Goal: Task Accomplishment & Management: Manage account settings

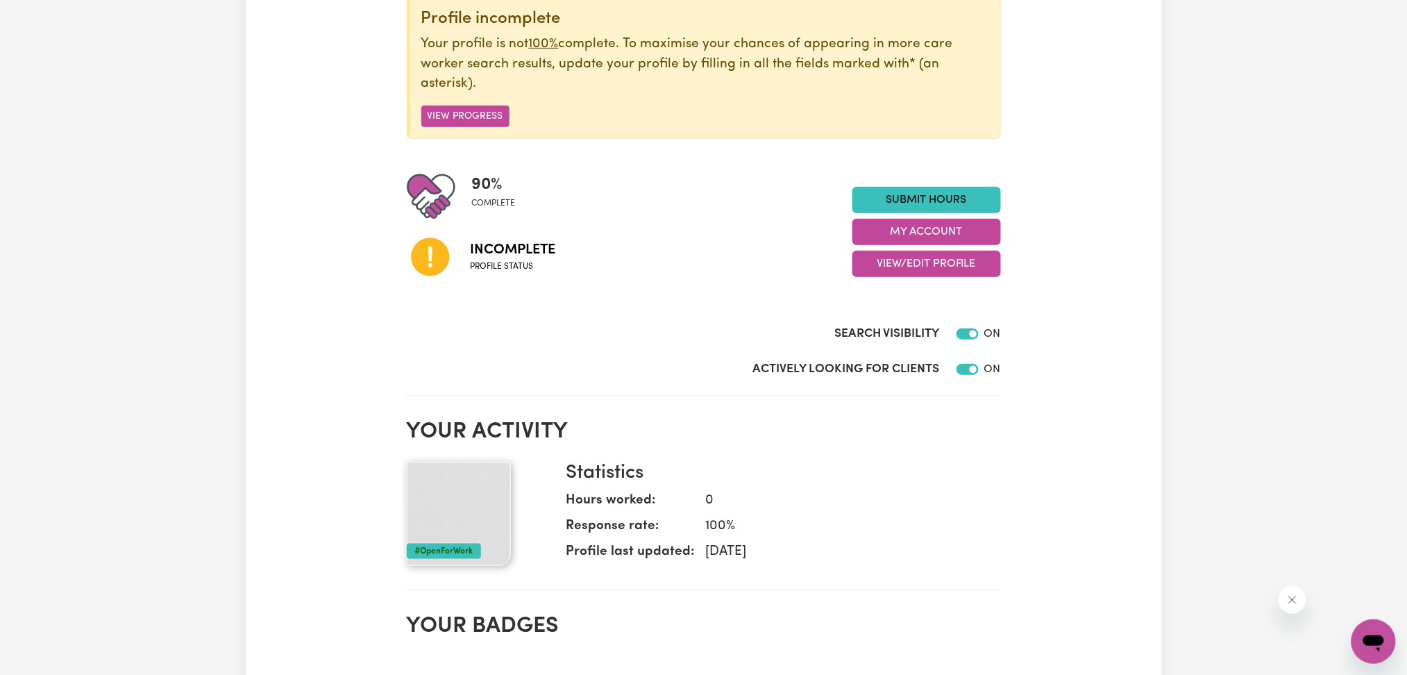
scroll to position [26, 0]
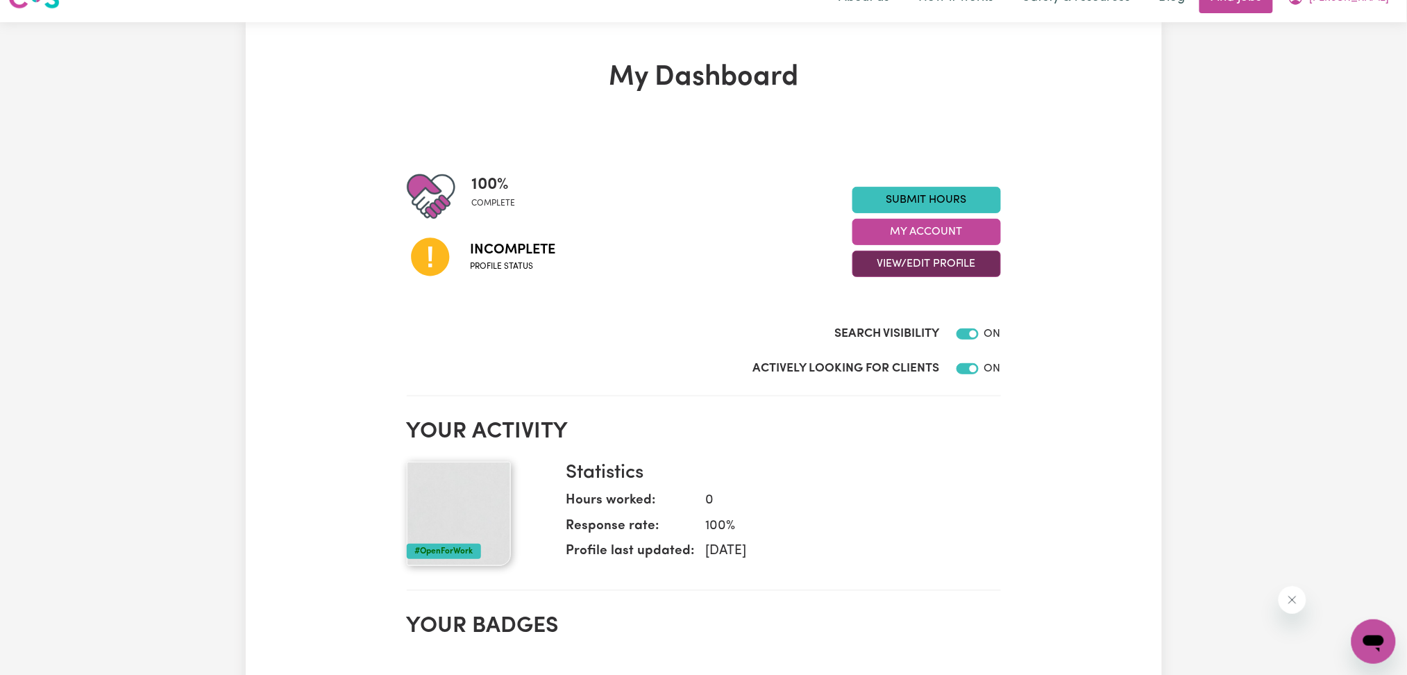
click at [871, 274] on button "View/Edit Profile" at bounding box center [926, 264] width 149 height 26
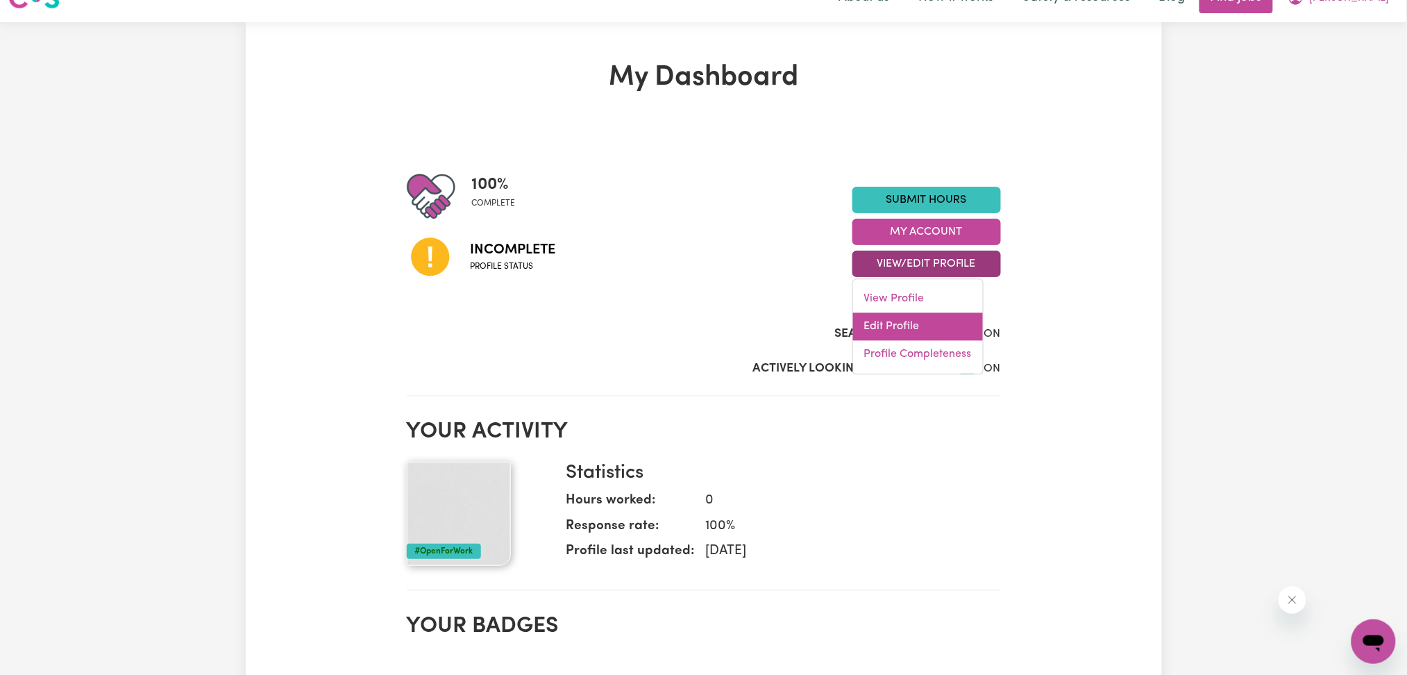
click at [872, 319] on link "Edit Profile" at bounding box center [918, 327] width 130 height 28
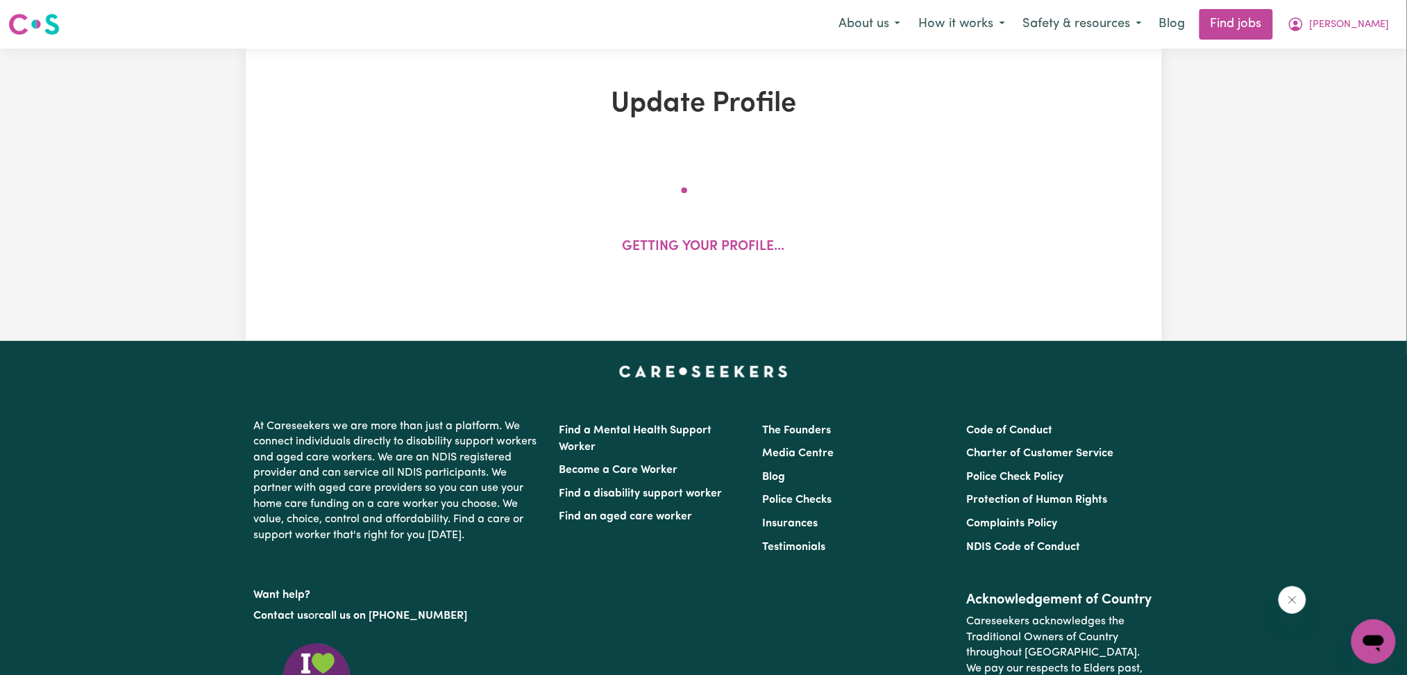
select select "[DEMOGRAPHIC_DATA]"
select select "[DEMOGRAPHIC_DATA] Citizen"
select select "Studying a healthcare related degree or qualification"
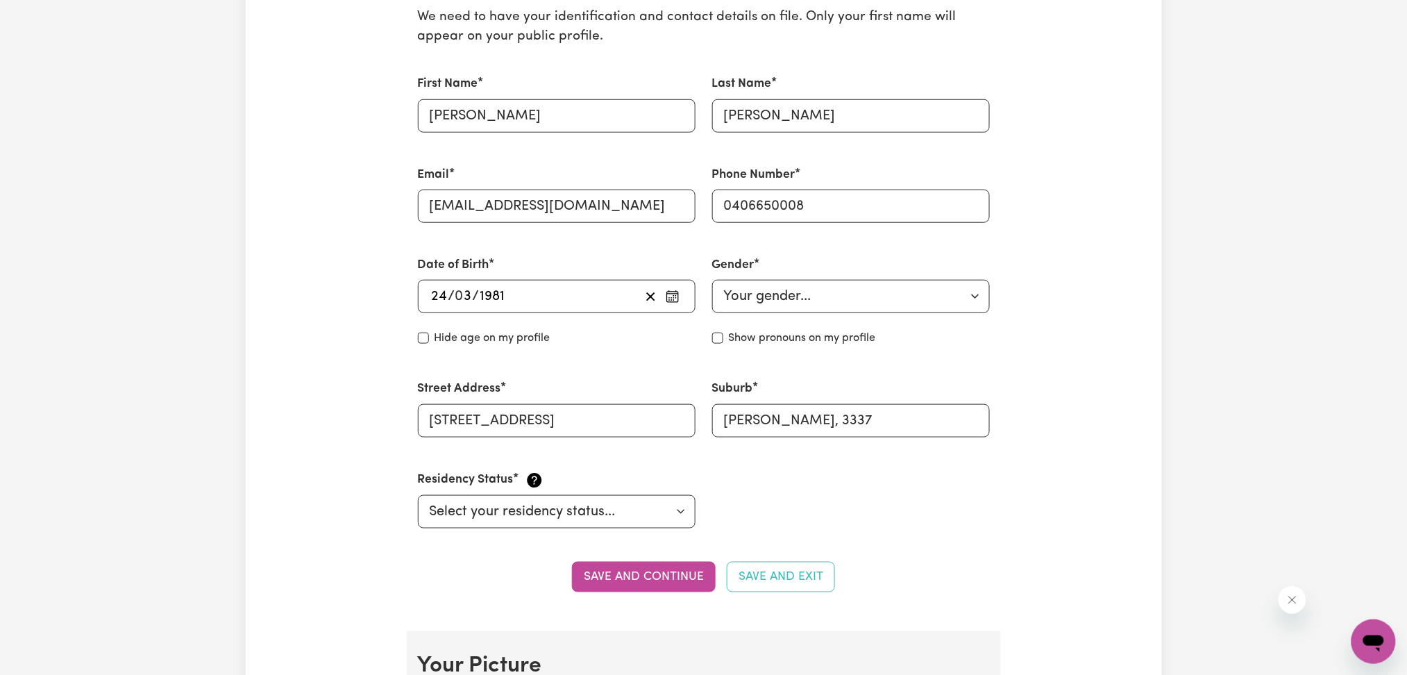
scroll to position [833, 0]
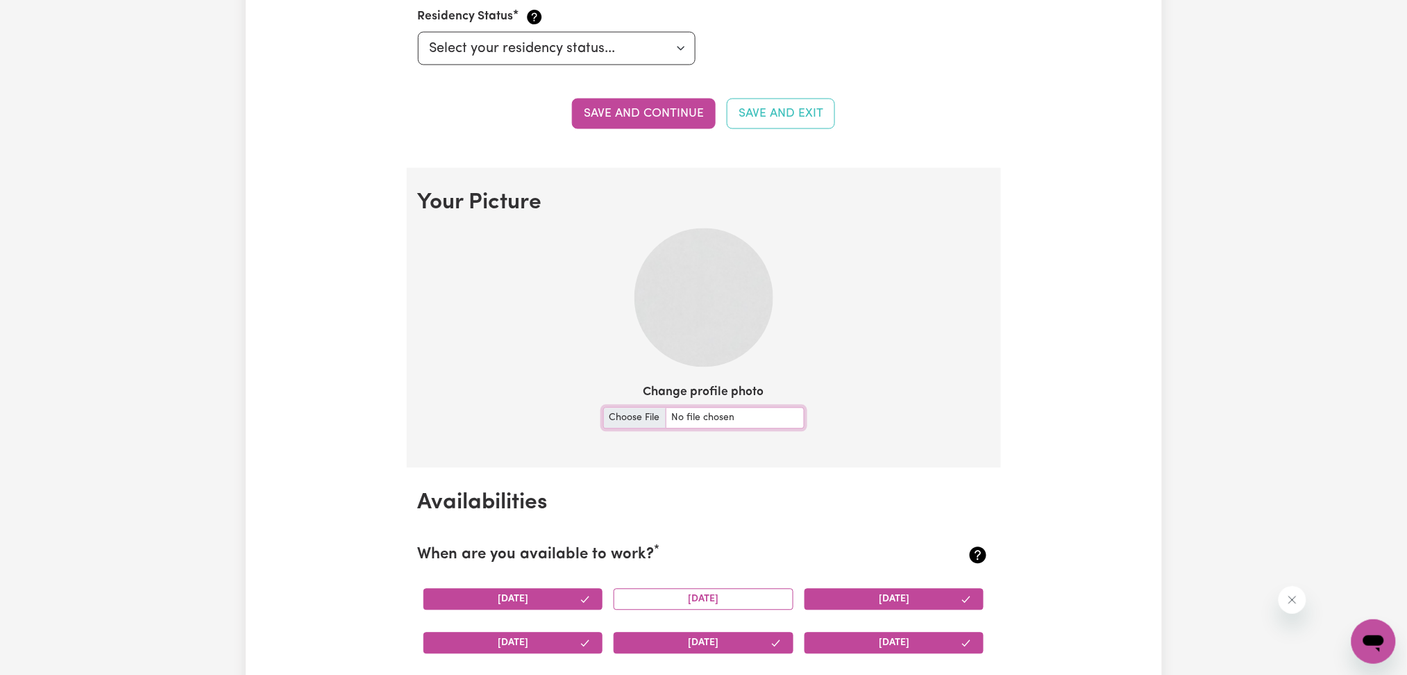
click at [631, 413] on input "Change profile photo" at bounding box center [703, 418] width 201 height 22
type input "C:\fakepath\[PERSON_NAME] [PERSON_NAME] prof pict.jpg"
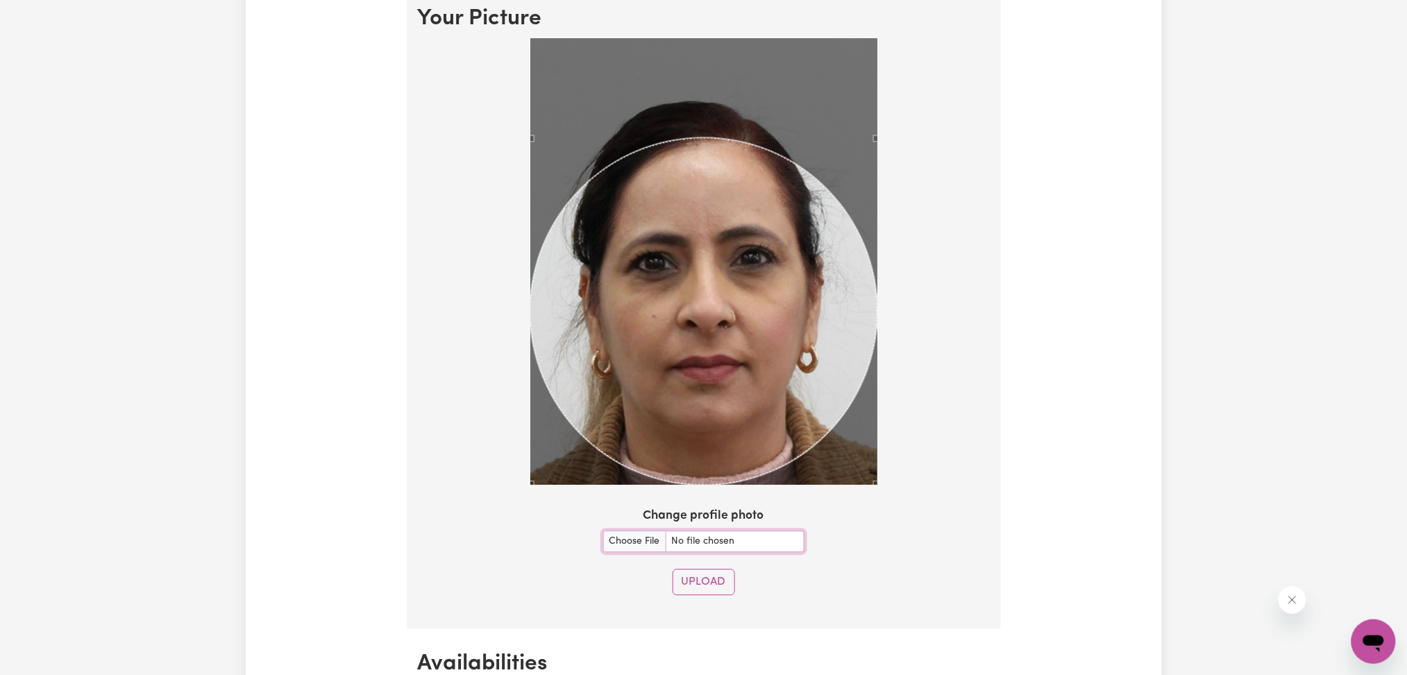
click at [741, 384] on div "Use the arrow keys to move the crop selection area" at bounding box center [703, 310] width 347 height 347
click at [707, 581] on button "Upload" at bounding box center [704, 582] width 62 height 26
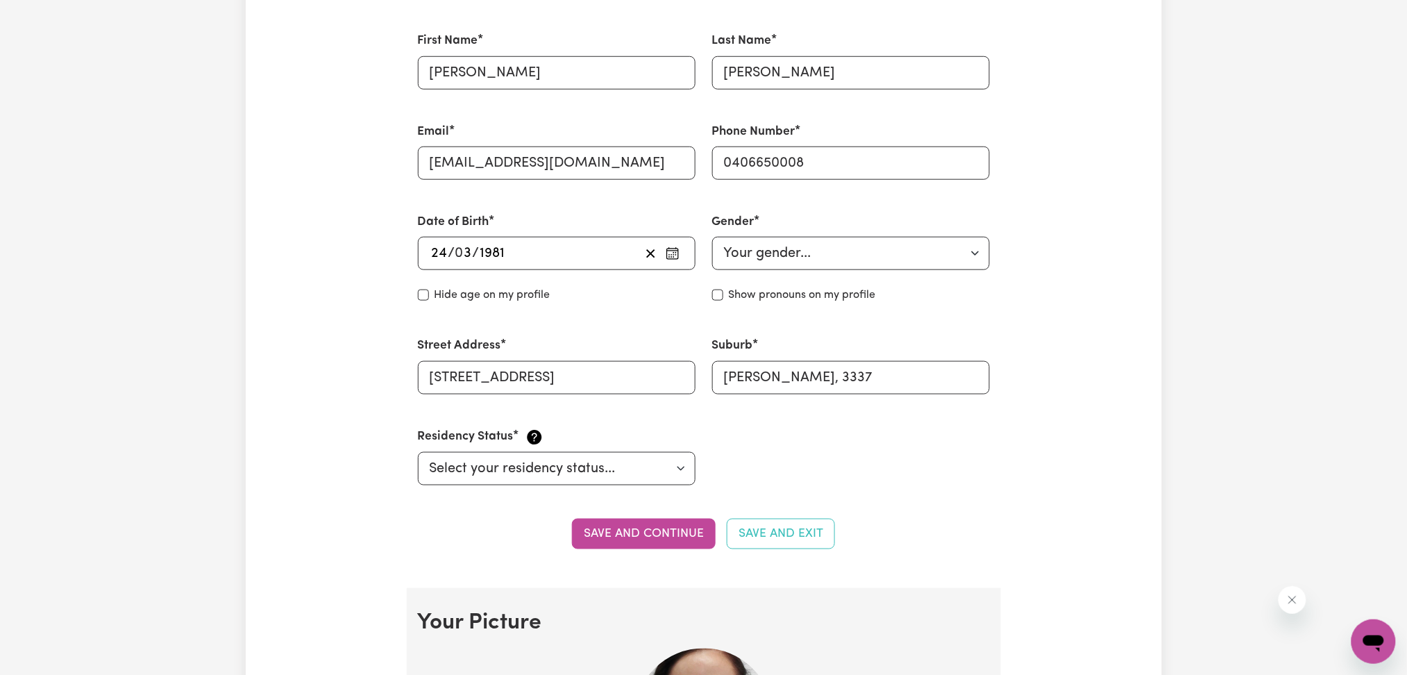
scroll to position [0, 0]
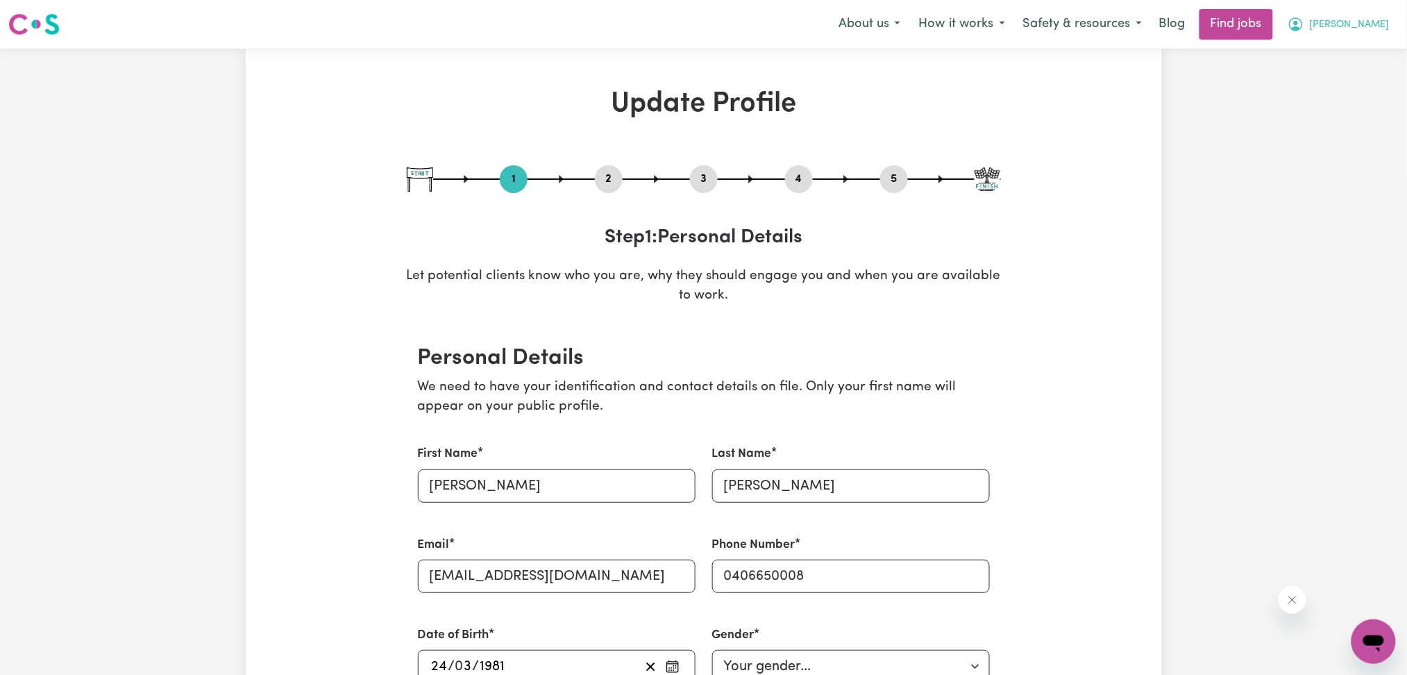
click at [1362, 23] on span "[PERSON_NAME]" at bounding box center [1350, 24] width 80 height 15
click at [1326, 108] on link "Logout" at bounding box center [1343, 106] width 110 height 26
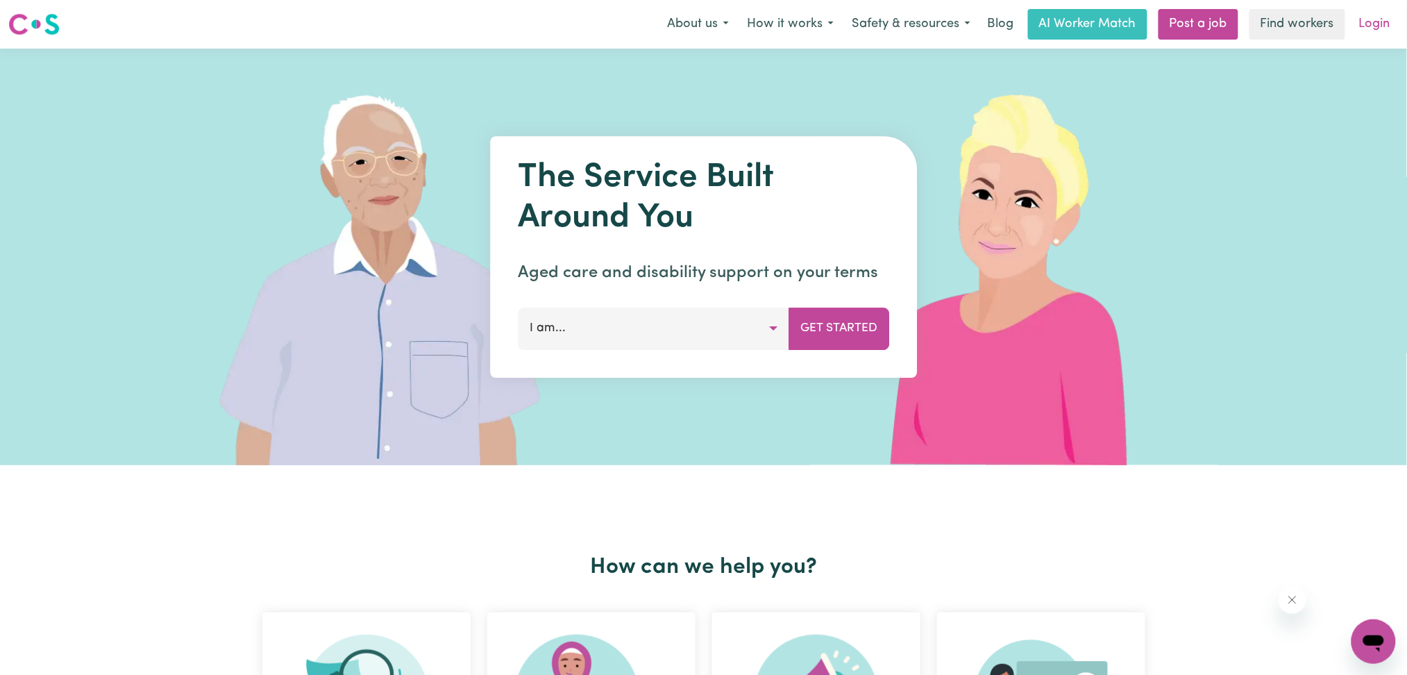
click at [1363, 24] on link "Login" at bounding box center [1375, 24] width 48 height 31
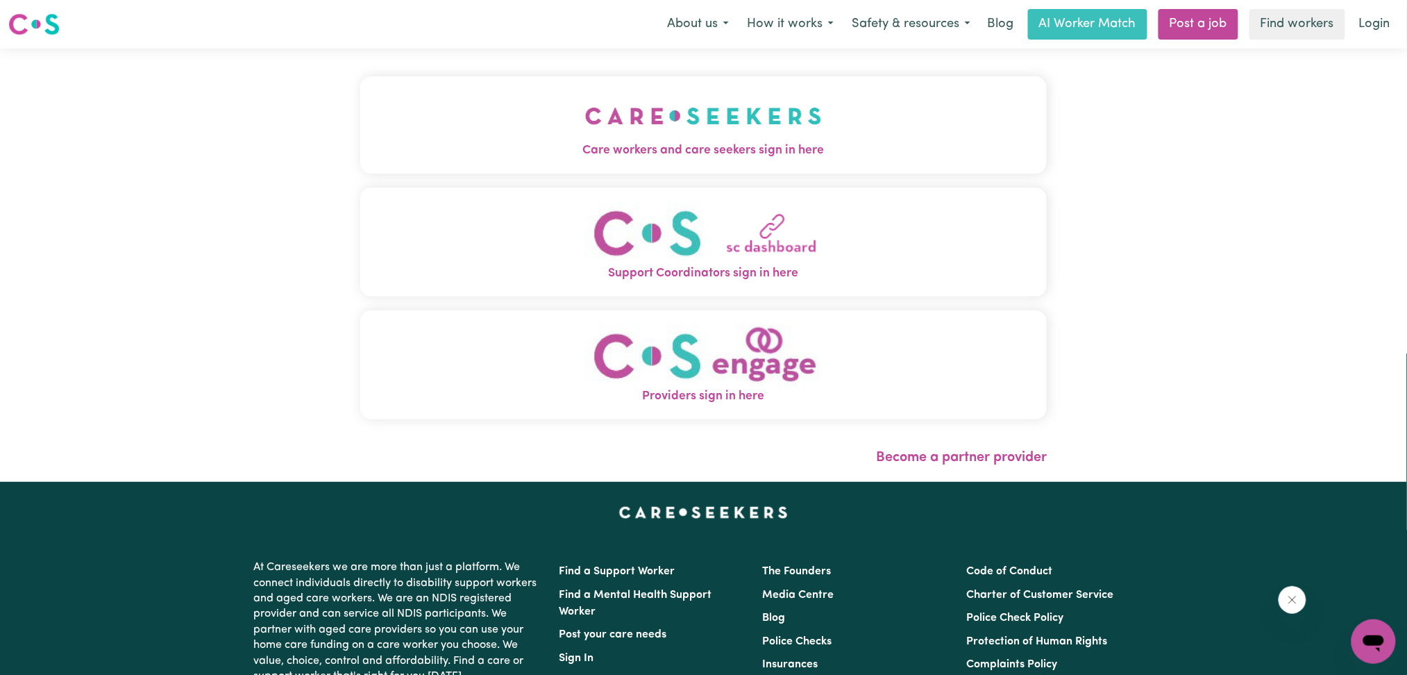
click at [437, 68] on div "Care workers and care seekers sign in here Support Coordinators sign in here Pr…" at bounding box center [704, 265] width 704 height 433
click at [415, 183] on div "Care workers and care seekers sign in here Support Coordinators sign in here Pr…" at bounding box center [703, 254] width 687 height 357
click at [525, 145] on span "Care workers and care seekers sign in here" at bounding box center [703, 151] width 687 height 18
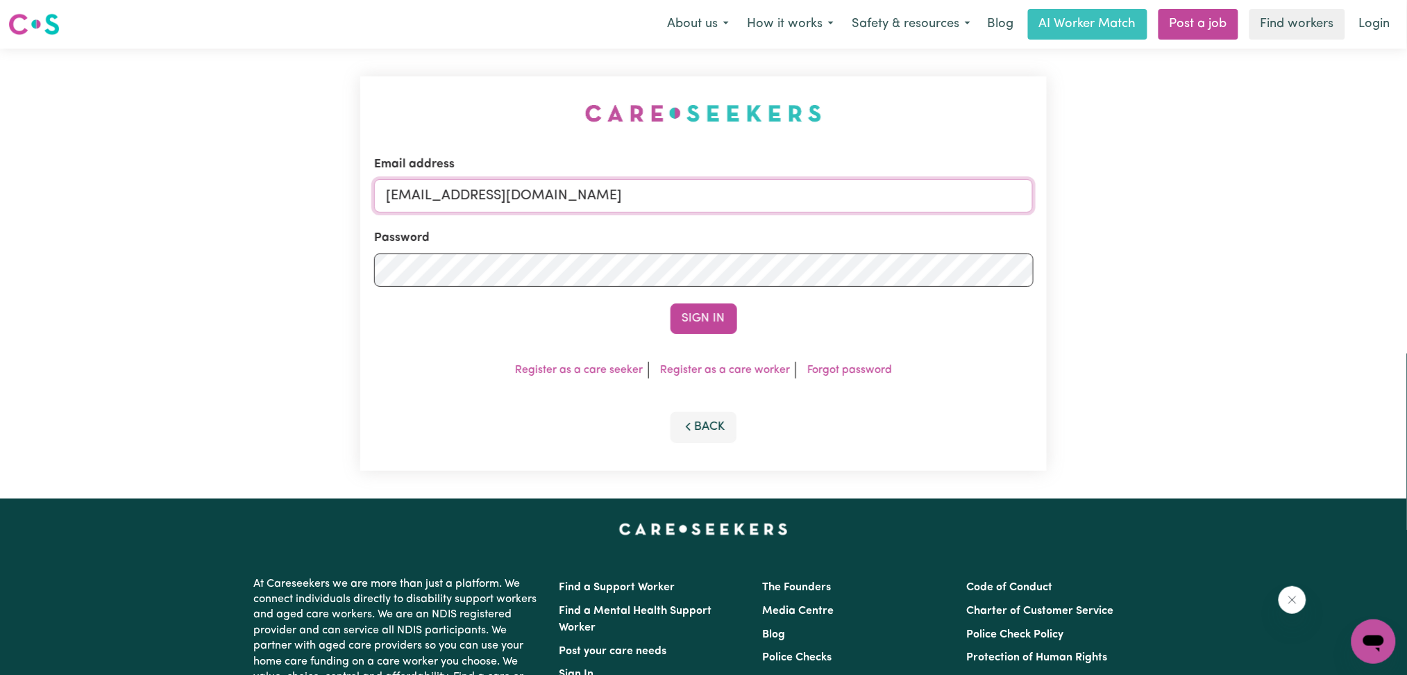
click at [563, 187] on input "[EMAIL_ADDRESS][DOMAIN_NAME]" at bounding box center [703, 195] width 659 height 33
drag, startPoint x: 455, startPoint y: 190, endPoint x: 728, endPoint y: 208, distance: 273.4
click at [728, 205] on input "Superuser~[EMAIL_ADDRESS][DOMAIN_NAME]" at bounding box center [703, 195] width 659 height 33
type input "Superuser~[EMAIL_ADDRESS][DOMAIN_NAME]"
drag, startPoint x: 680, startPoint y: 327, endPoint x: 695, endPoint y: 232, distance: 96.2
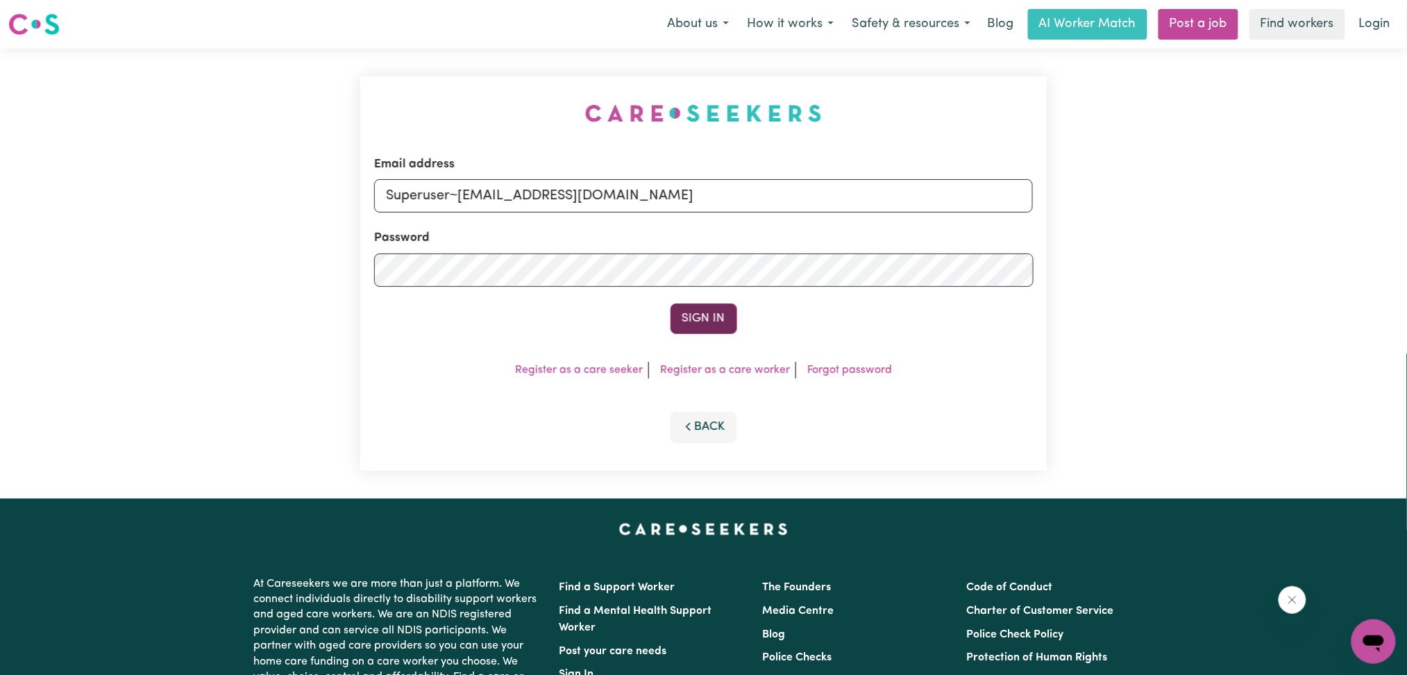
click at [682, 326] on button "Sign In" at bounding box center [704, 318] width 67 height 31
